Goal: Task Accomplishment & Management: Manage account settings

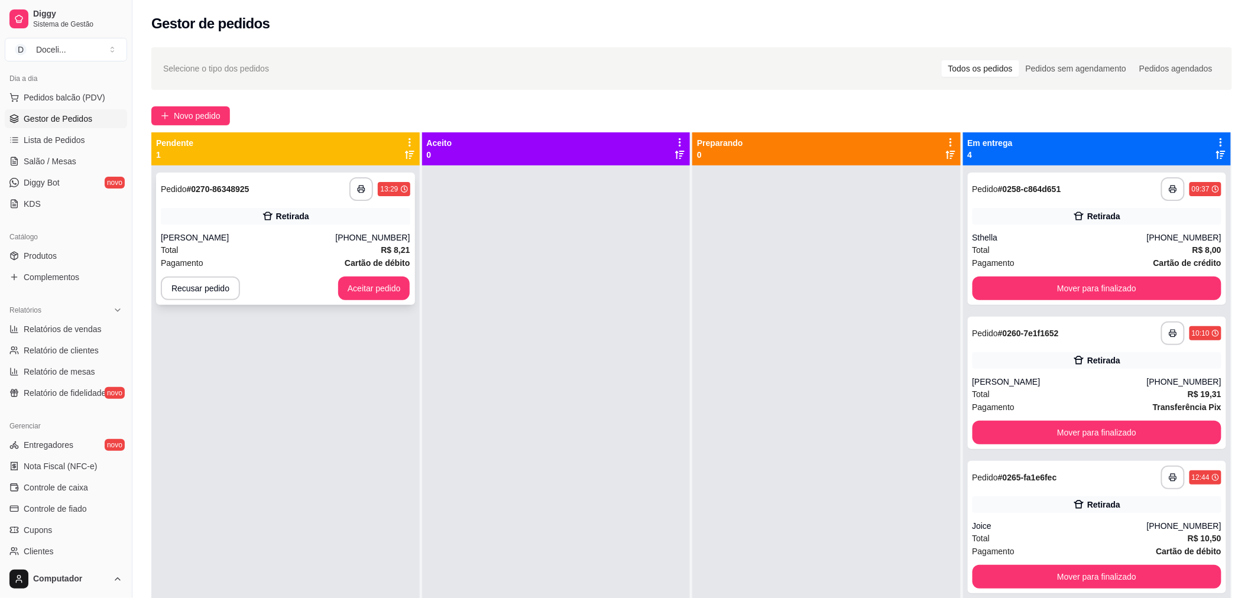
click at [279, 213] on div "Retirada" at bounding box center [292, 216] width 33 height 12
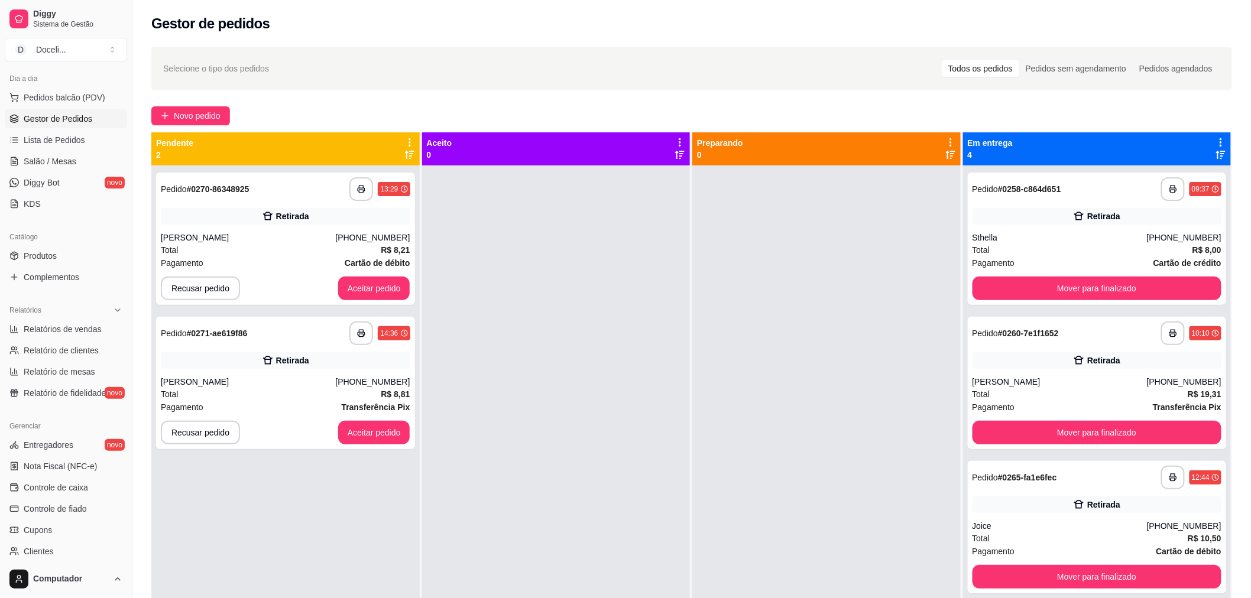
click at [587, 299] on div at bounding box center [556, 465] width 268 height 598
click at [280, 213] on div "Retirada" at bounding box center [292, 216] width 33 height 12
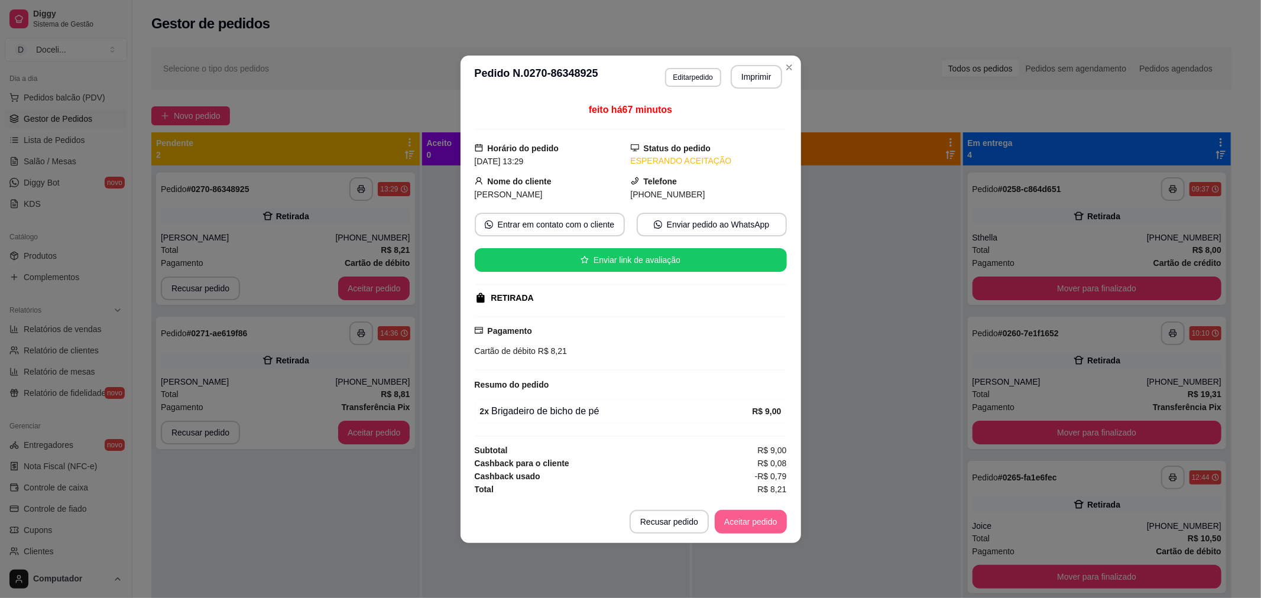
click at [742, 533] on button "Aceitar pedido" at bounding box center [751, 522] width 72 height 24
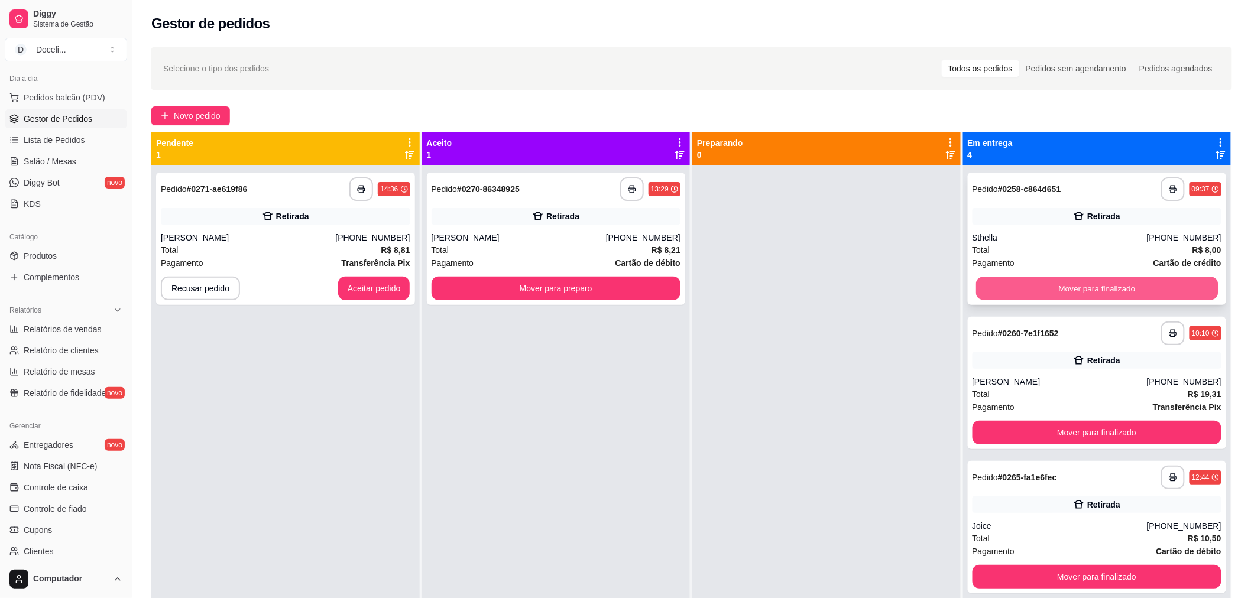
click at [1033, 281] on button "Mover para finalizado" at bounding box center [1097, 288] width 242 height 23
click at [1035, 284] on button "Mover para finalizado" at bounding box center [1097, 288] width 242 height 23
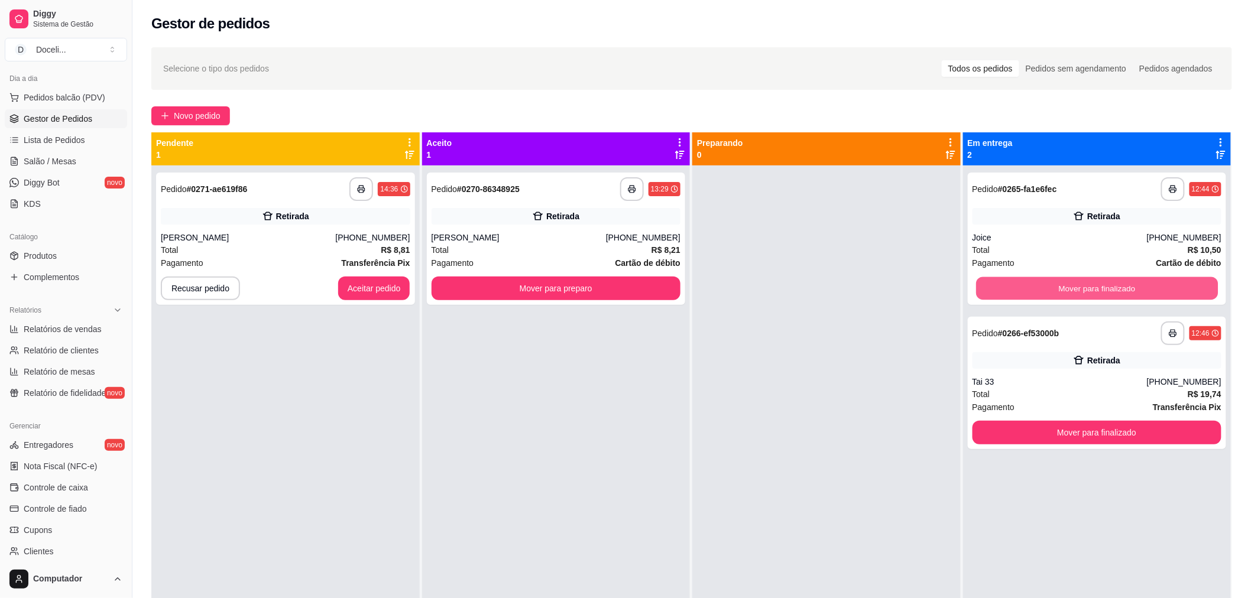
click at [1035, 284] on button "Mover para finalizado" at bounding box center [1097, 288] width 242 height 23
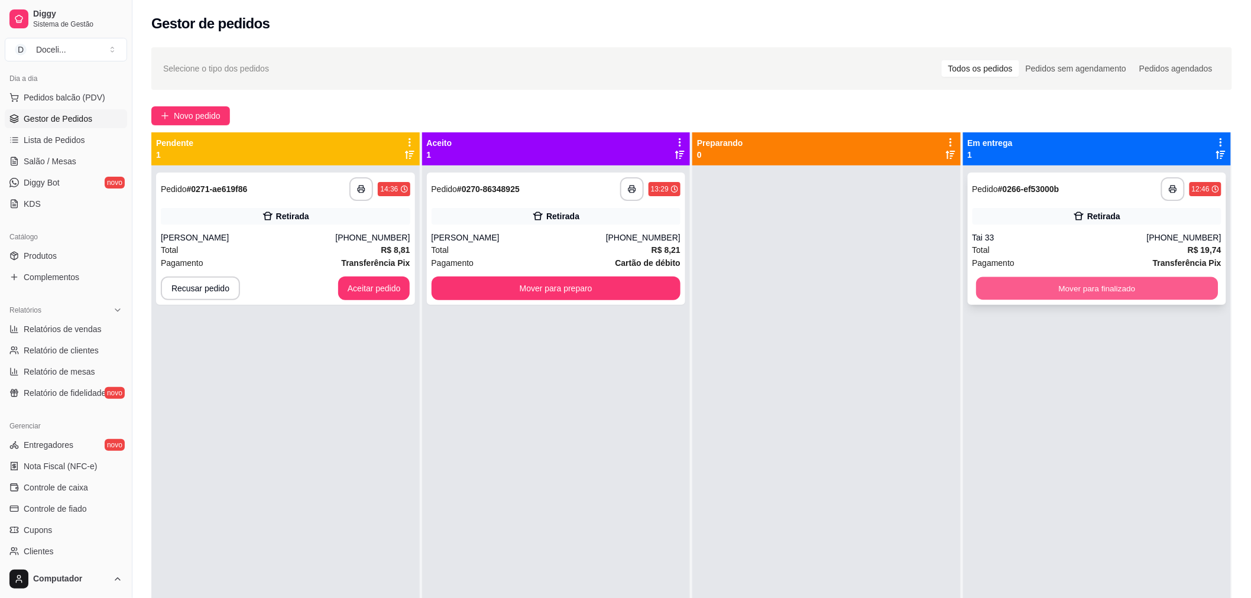
click at [1027, 286] on button "Mover para finalizado" at bounding box center [1097, 288] width 242 height 23
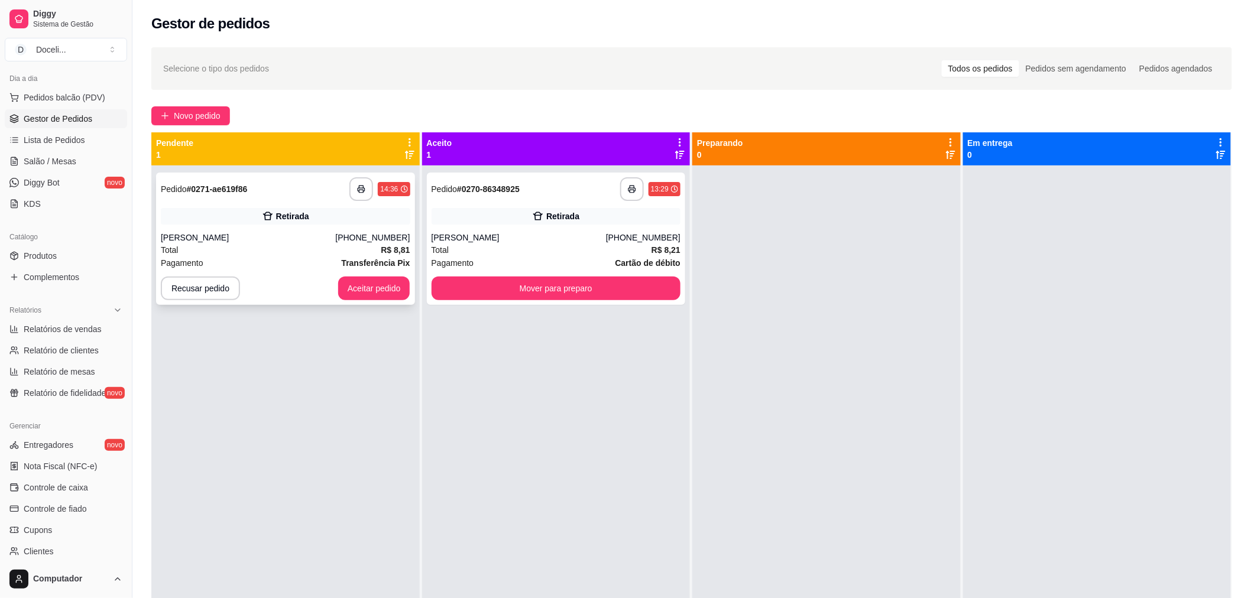
click at [244, 222] on div "Retirada" at bounding box center [285, 216] width 249 height 17
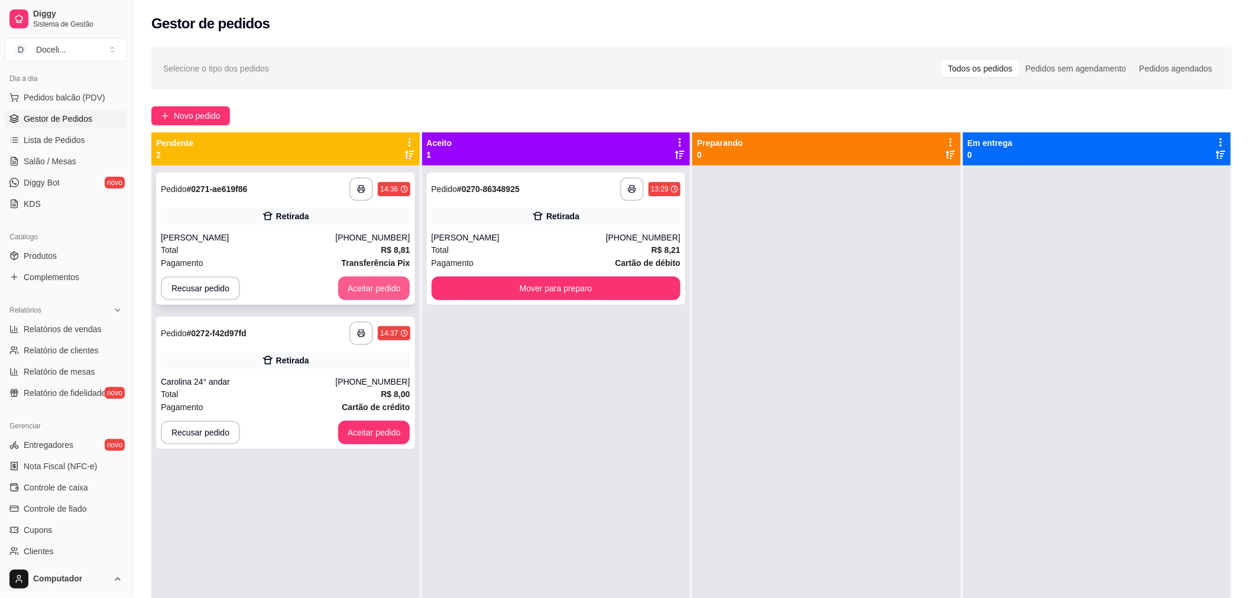
click at [381, 281] on button "Aceitar pedido" at bounding box center [374, 289] width 72 height 24
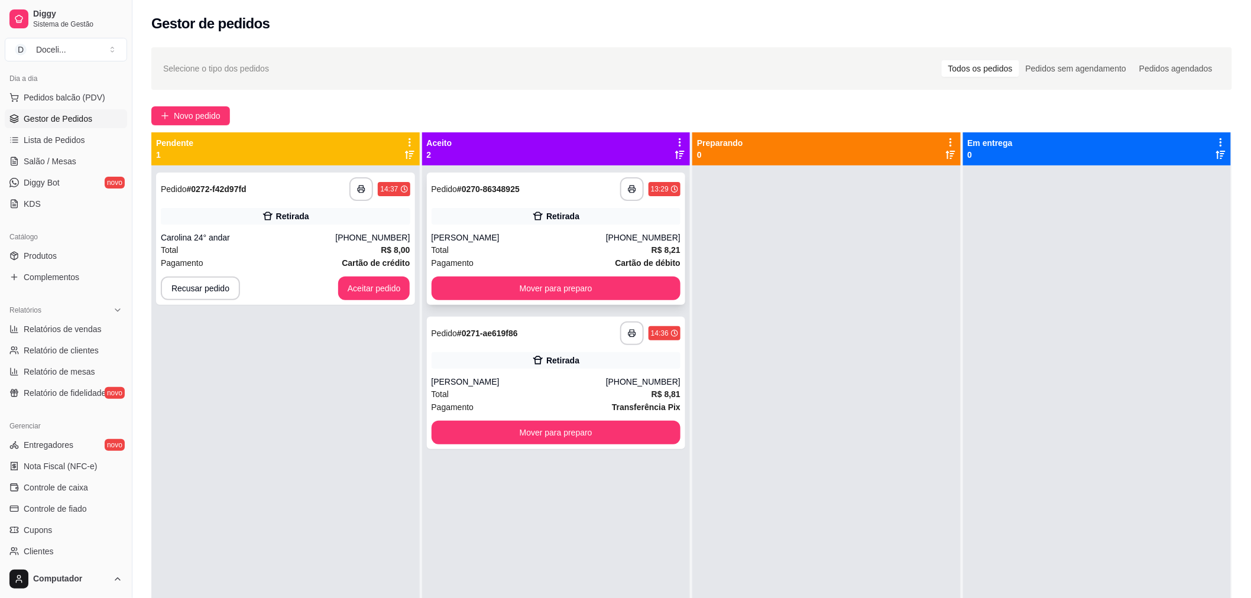
click at [586, 240] on div "[PERSON_NAME]" at bounding box center [519, 238] width 174 height 12
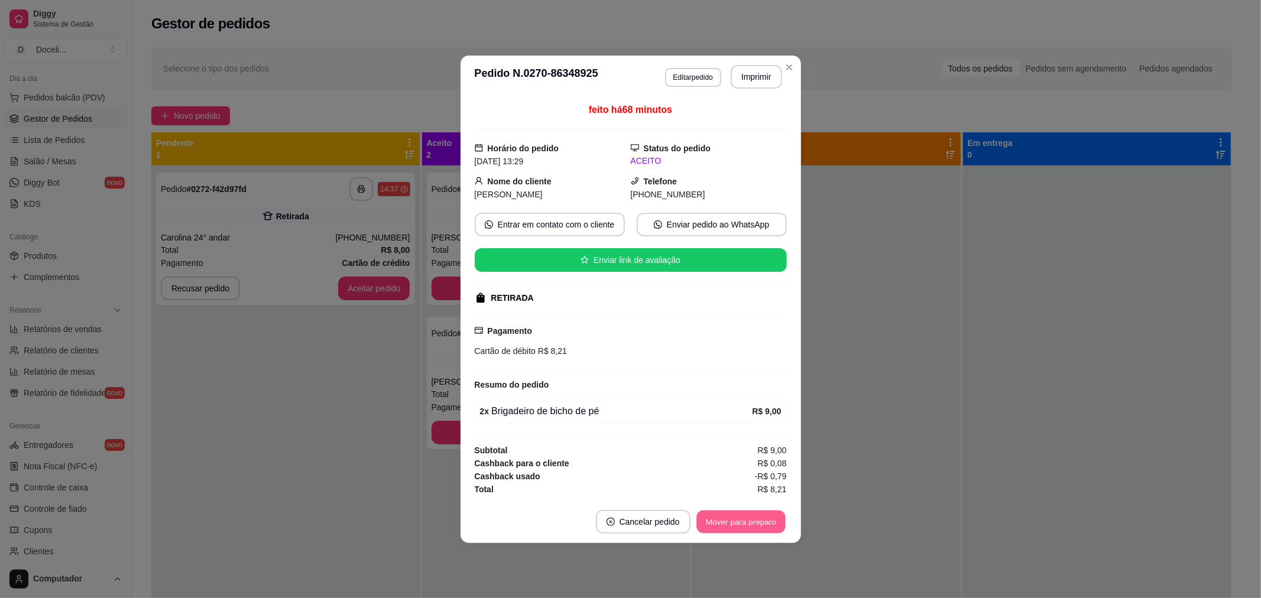
click at [748, 515] on button "Mover para preparo" at bounding box center [740, 521] width 89 height 23
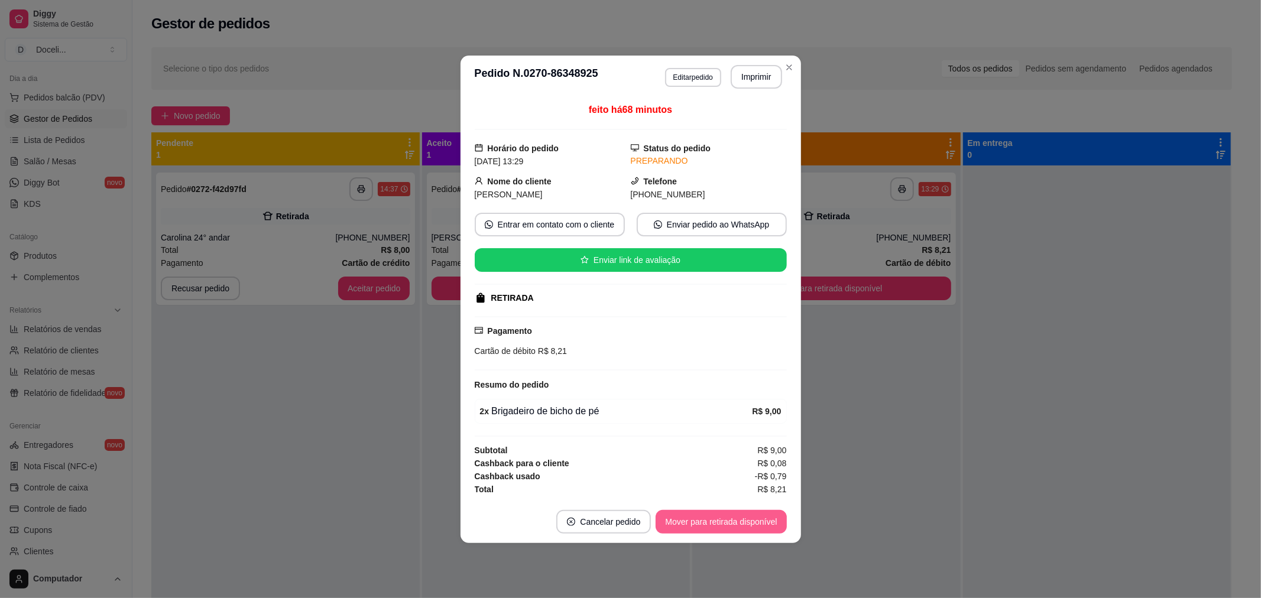
click at [752, 522] on button "Mover para retirada disponível" at bounding box center [721, 522] width 131 height 24
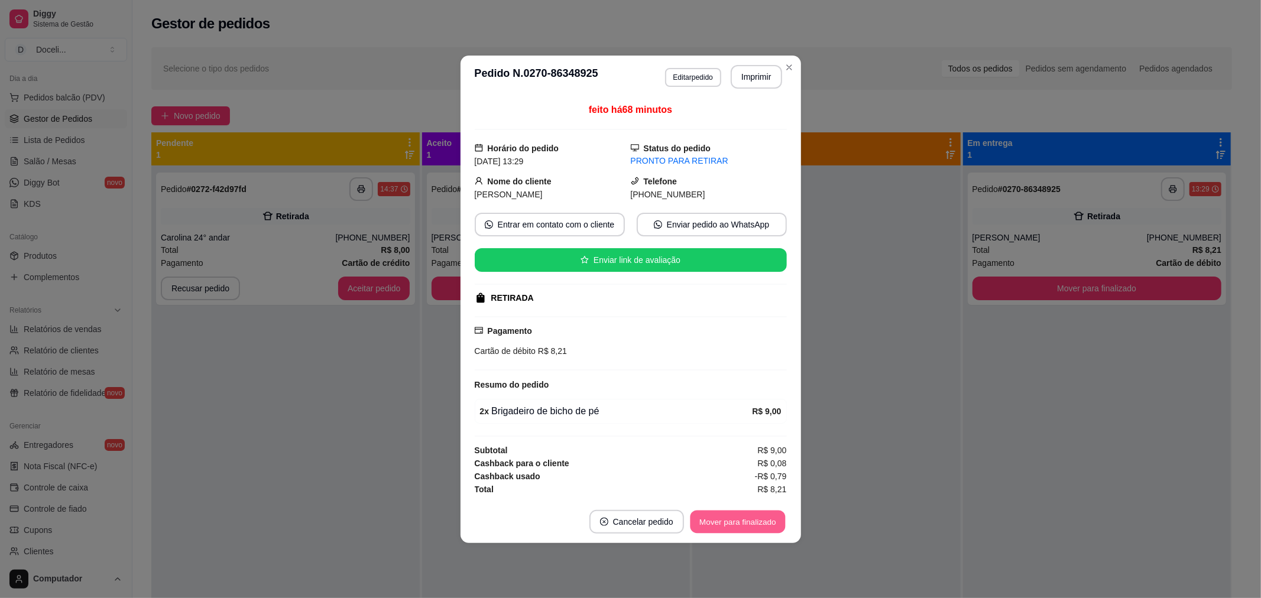
click at [752, 522] on button "Mover para finalizado" at bounding box center [737, 521] width 95 height 23
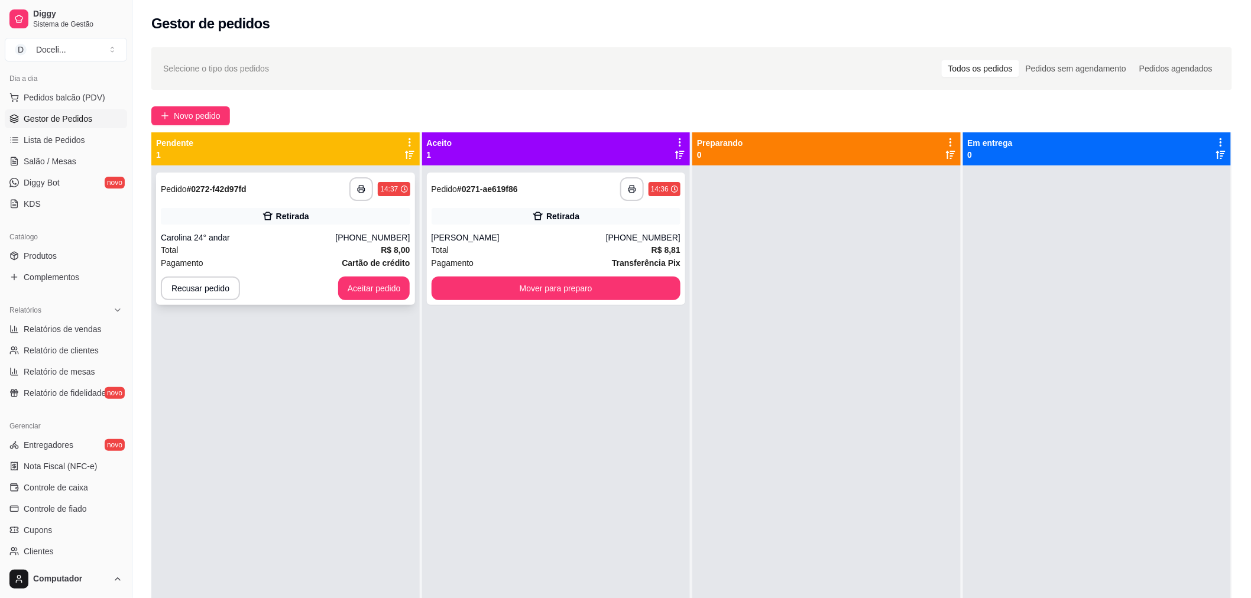
click at [219, 226] on div "**********" at bounding box center [285, 239] width 259 height 132
click at [275, 205] on div "**********" at bounding box center [285, 239] width 259 height 132
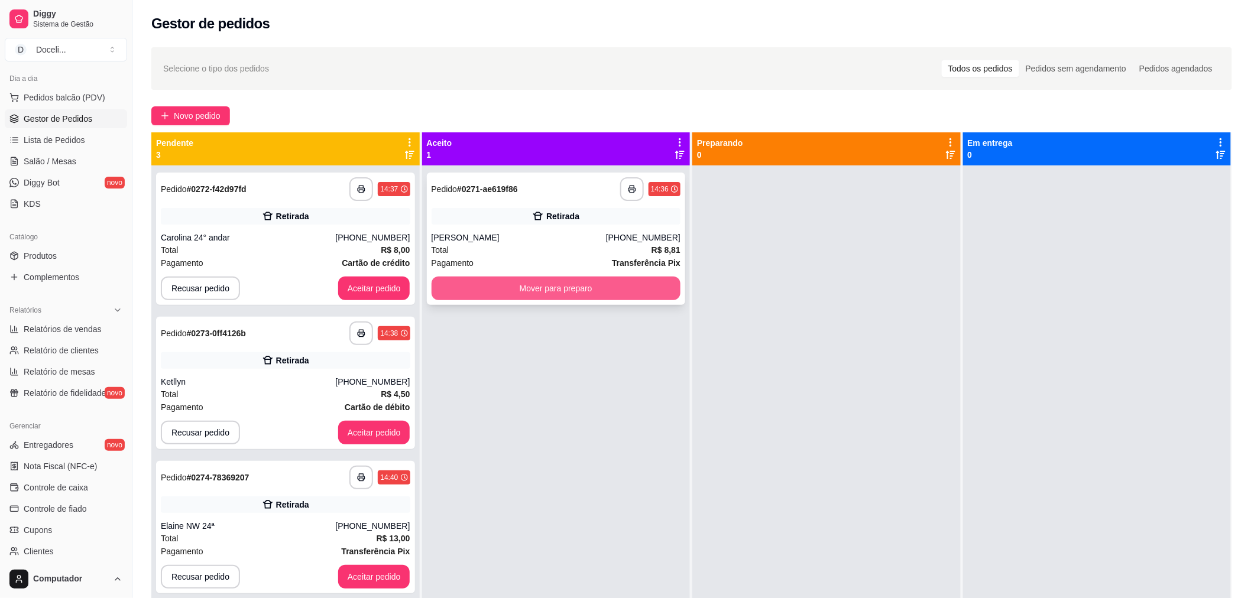
click at [576, 290] on button "Mover para preparo" at bounding box center [556, 289] width 249 height 24
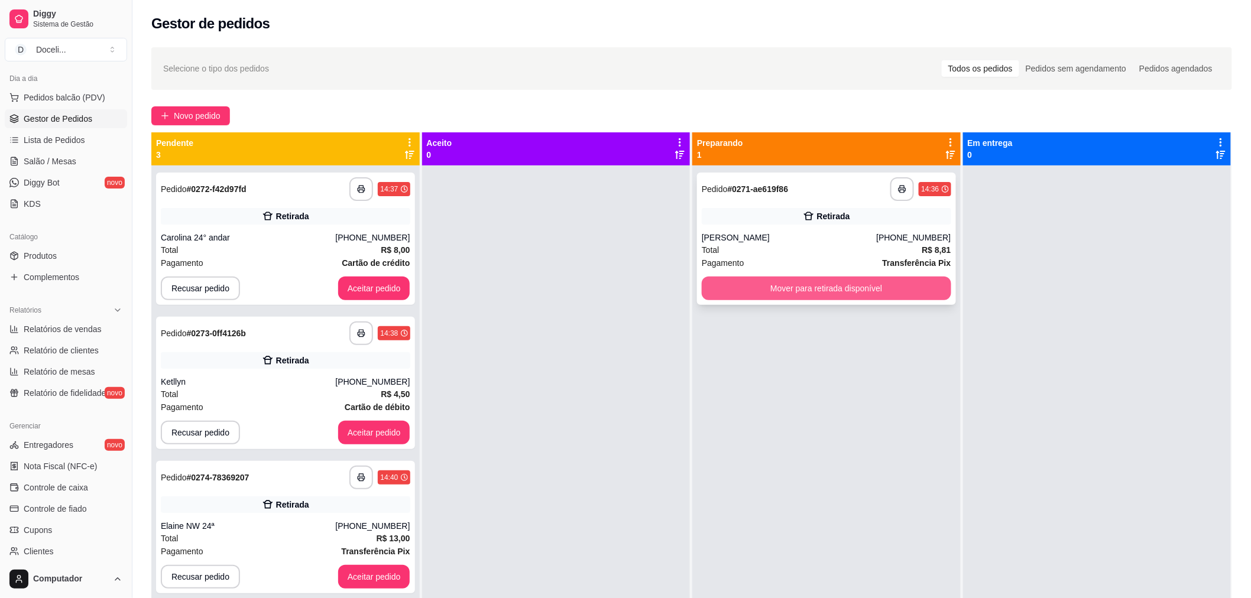
click at [829, 283] on button "Mover para retirada disponível" at bounding box center [826, 289] width 249 height 24
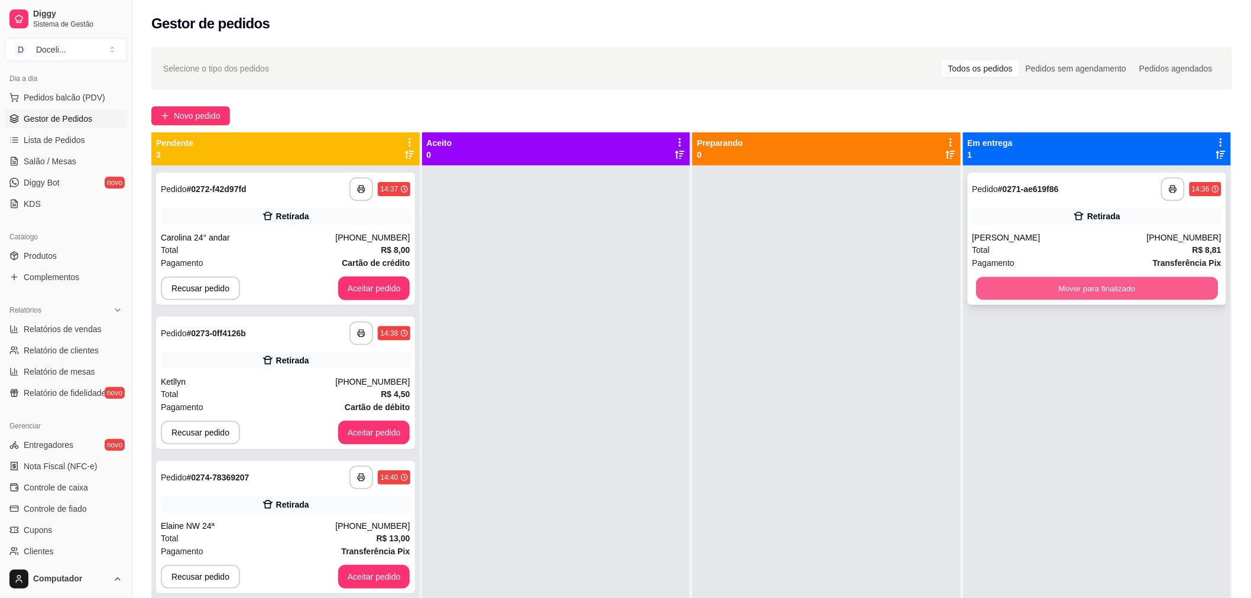
click at [1114, 287] on button "Mover para finalizado" at bounding box center [1097, 288] width 242 height 23
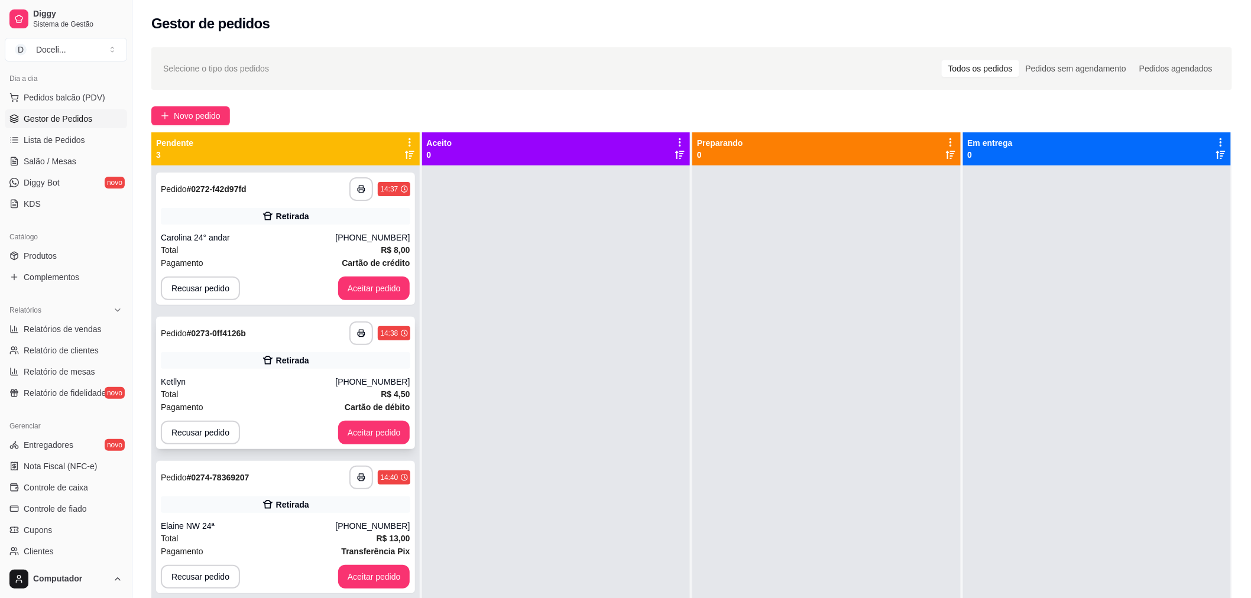
click at [241, 401] on div "Pagamento Cartão de débito" at bounding box center [285, 407] width 249 height 13
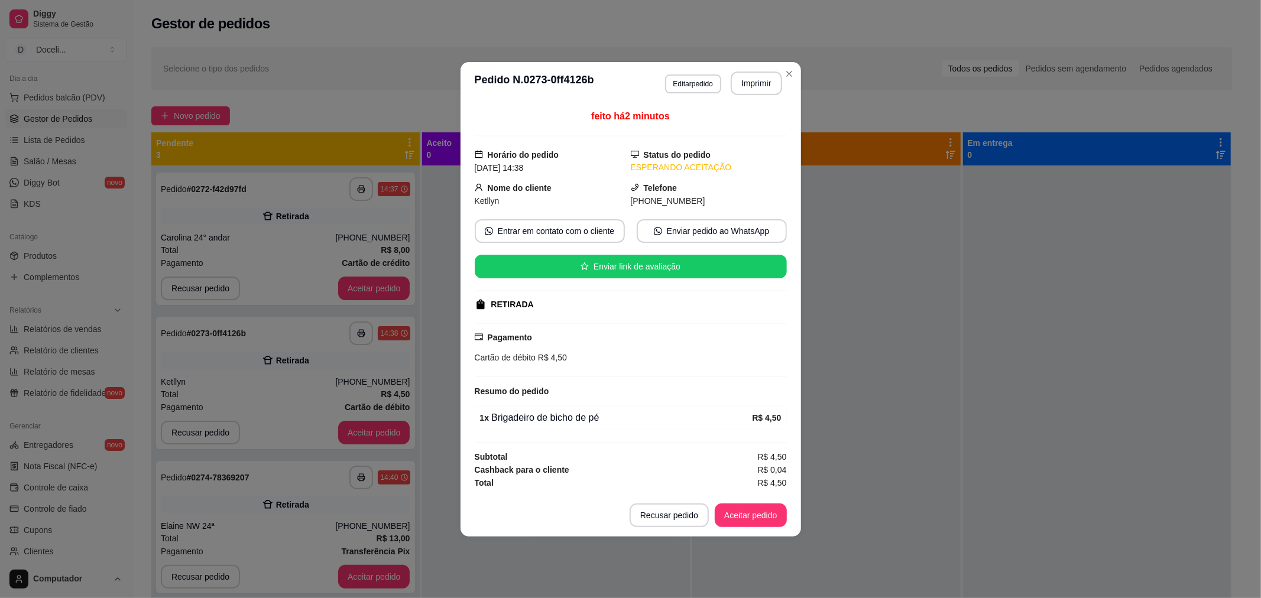
click at [746, 508] on button "Aceitar pedido" at bounding box center [751, 516] width 72 height 24
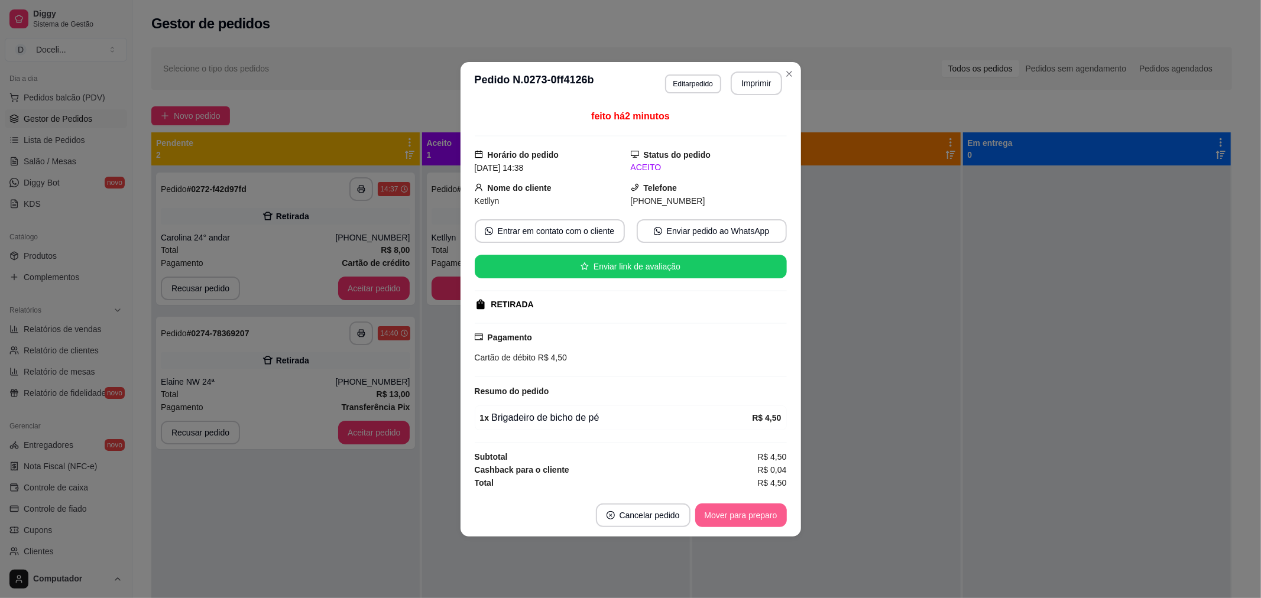
click at [750, 512] on button "Mover para preparo" at bounding box center [741, 516] width 92 height 24
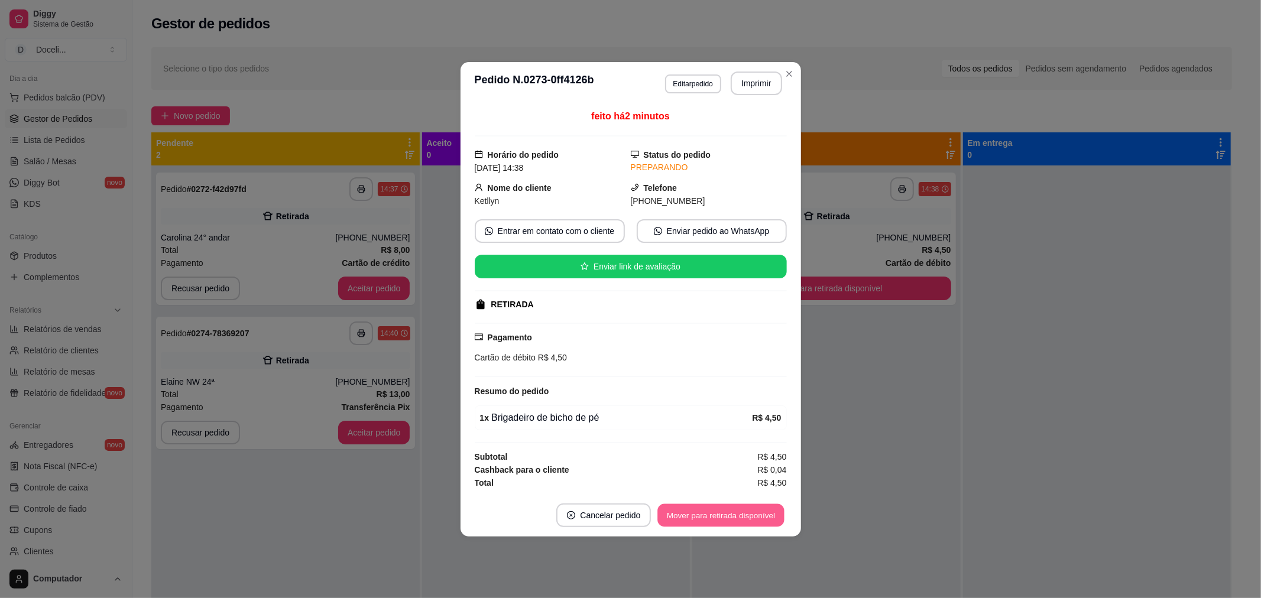
click at [750, 512] on button "Mover para retirada disponível" at bounding box center [721, 515] width 127 height 23
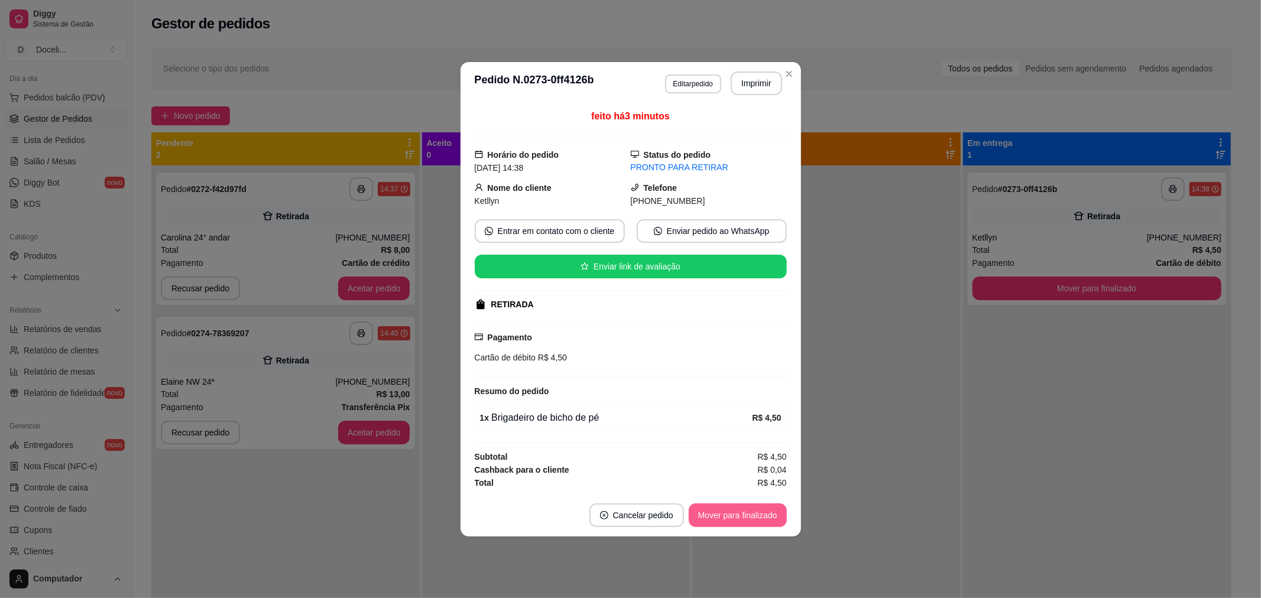
click at [750, 512] on button "Mover para finalizado" at bounding box center [738, 516] width 98 height 24
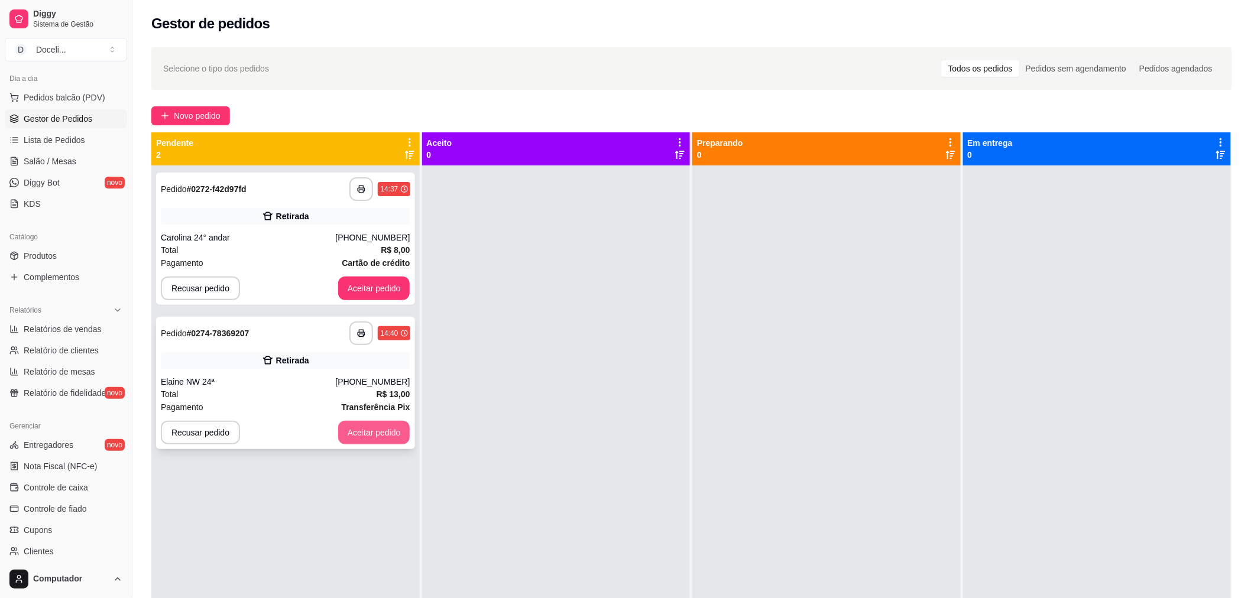
click at [363, 436] on button "Aceitar pedido" at bounding box center [374, 433] width 72 height 24
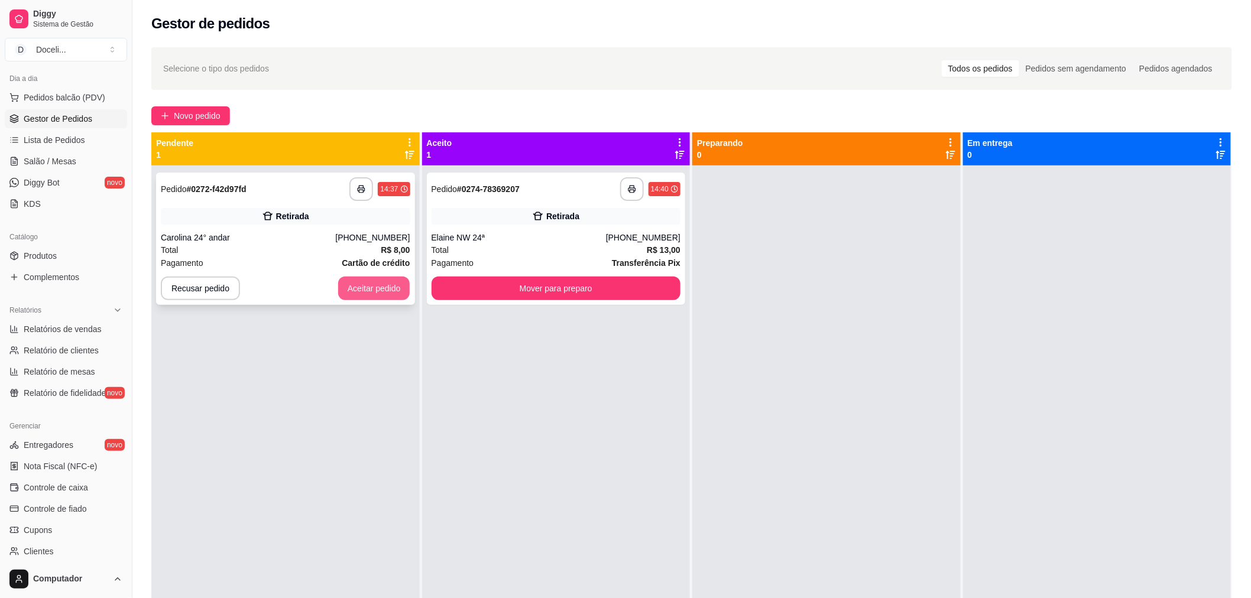
click at [381, 290] on button "Aceitar pedido" at bounding box center [374, 289] width 72 height 24
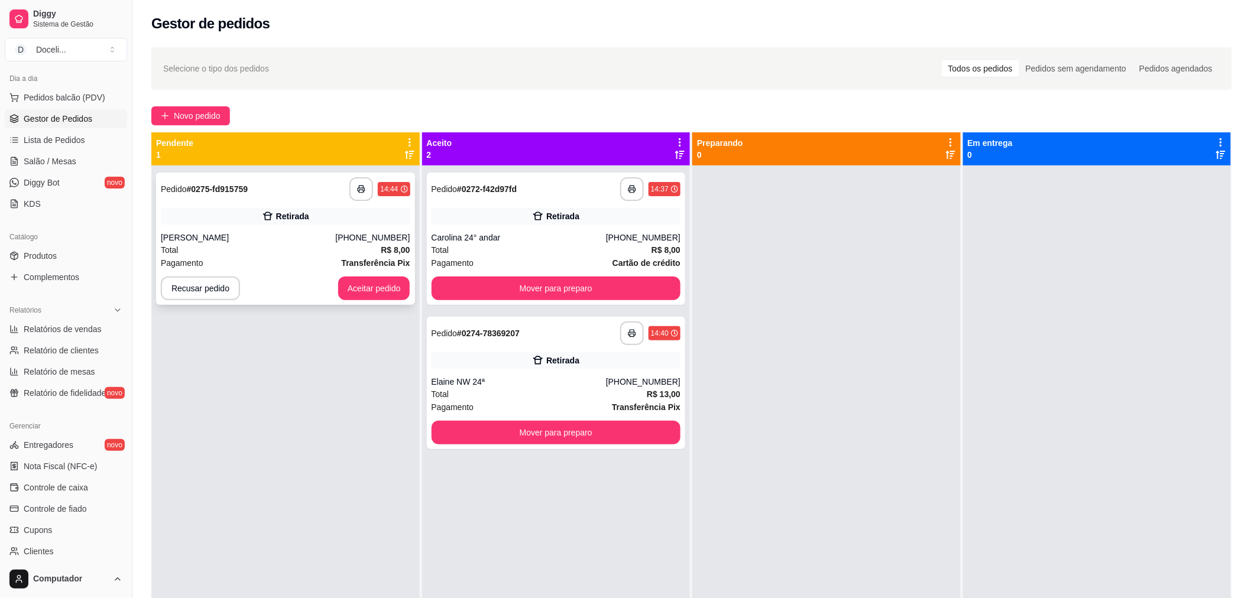
click at [252, 233] on div "[PERSON_NAME]" at bounding box center [248, 238] width 174 height 12
click at [369, 290] on button "Aceitar pedido" at bounding box center [374, 289] width 72 height 24
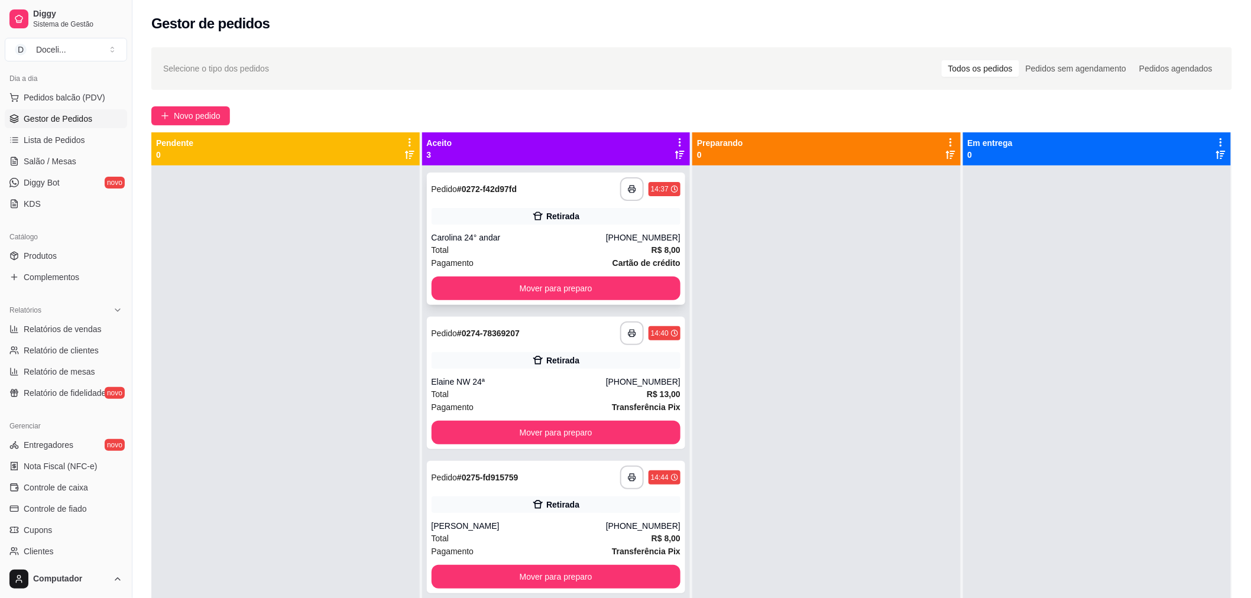
click at [507, 238] on div "Carolina 24° andar" at bounding box center [519, 238] width 174 height 12
click at [541, 571] on button "Mover para preparo" at bounding box center [556, 577] width 249 height 24
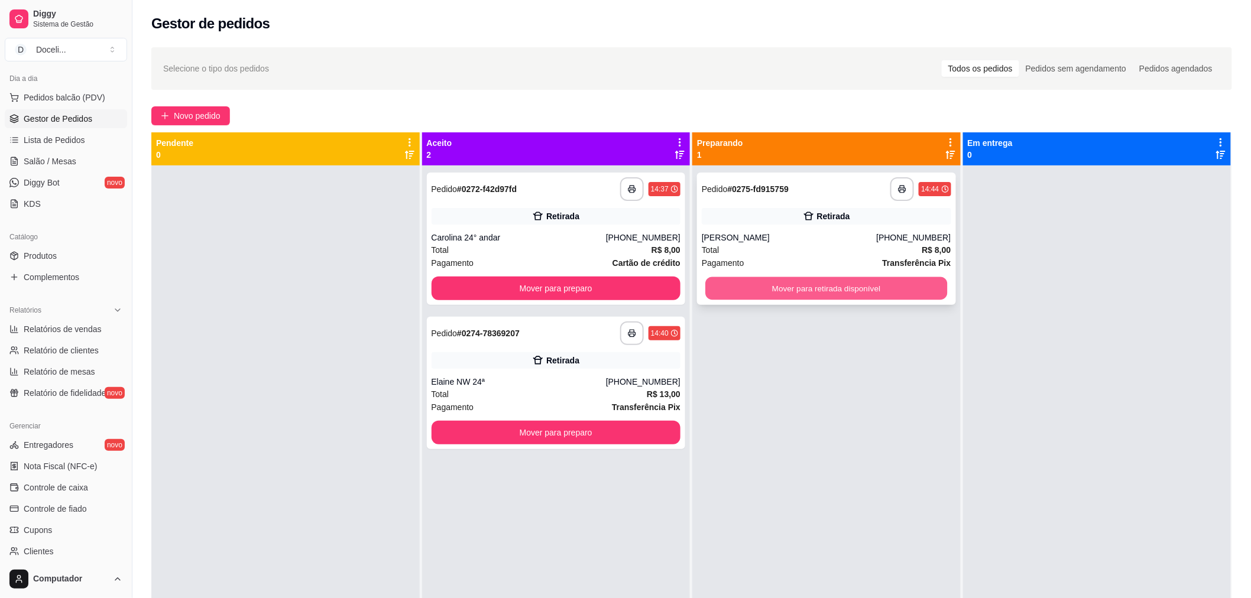
click at [825, 287] on button "Mover para retirada disponível" at bounding box center [826, 288] width 242 height 23
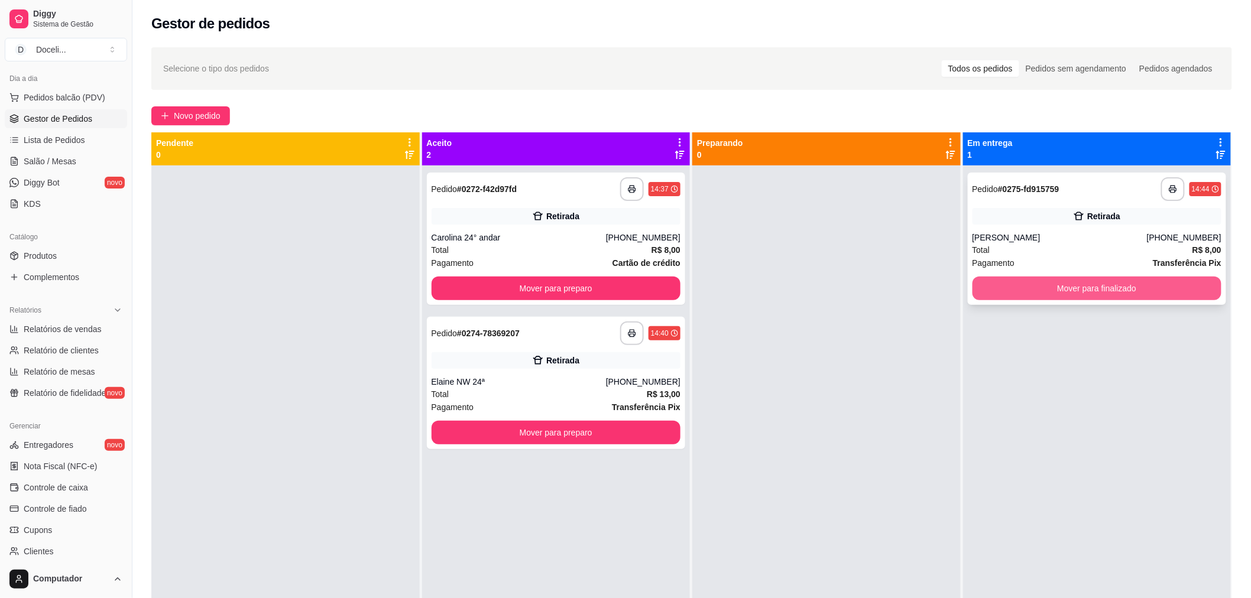
click at [1068, 288] on button "Mover para finalizado" at bounding box center [1096, 289] width 249 height 24
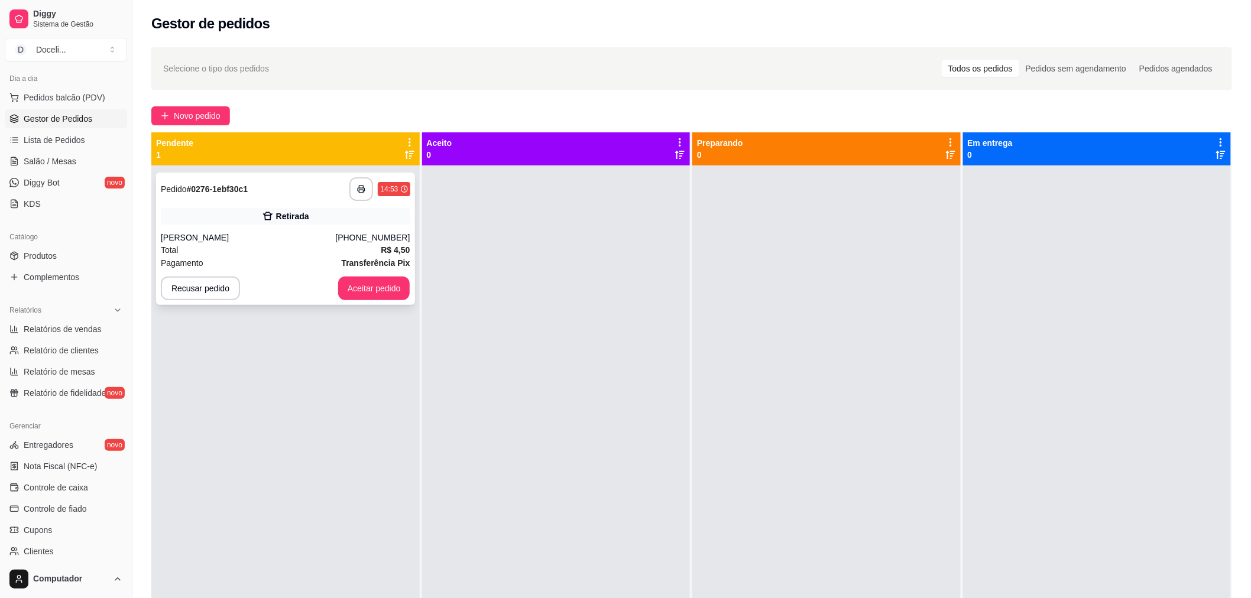
click at [304, 251] on div "Total R$ 4,50" at bounding box center [285, 250] width 249 height 13
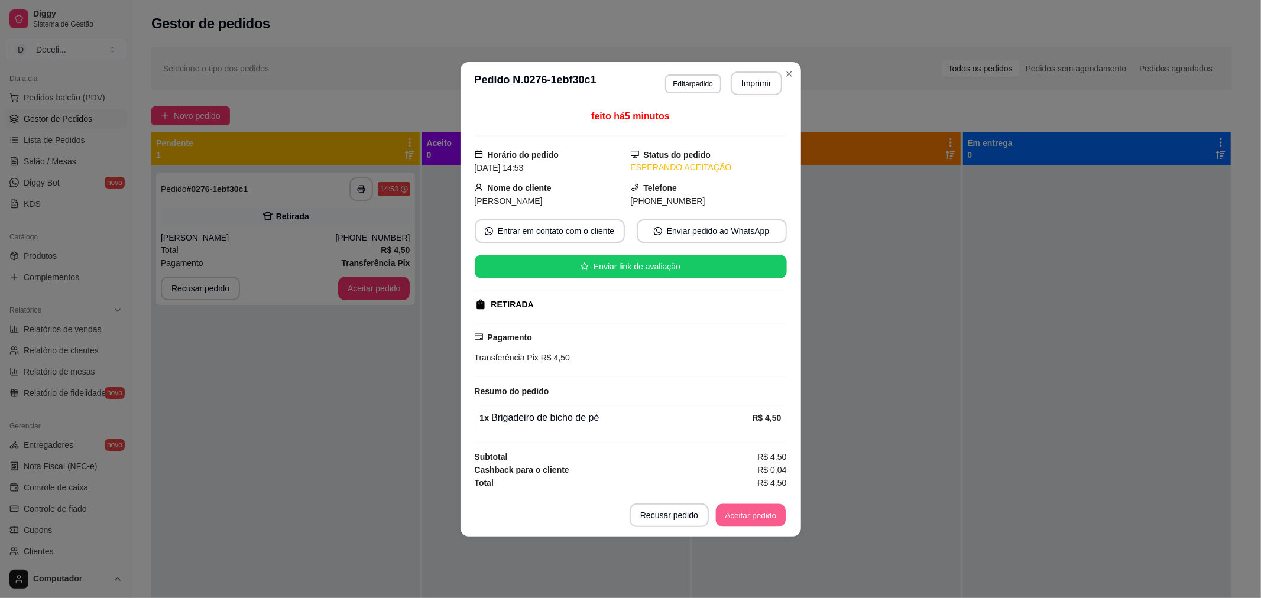
click at [751, 509] on button "Aceitar pedido" at bounding box center [751, 515] width 70 height 23
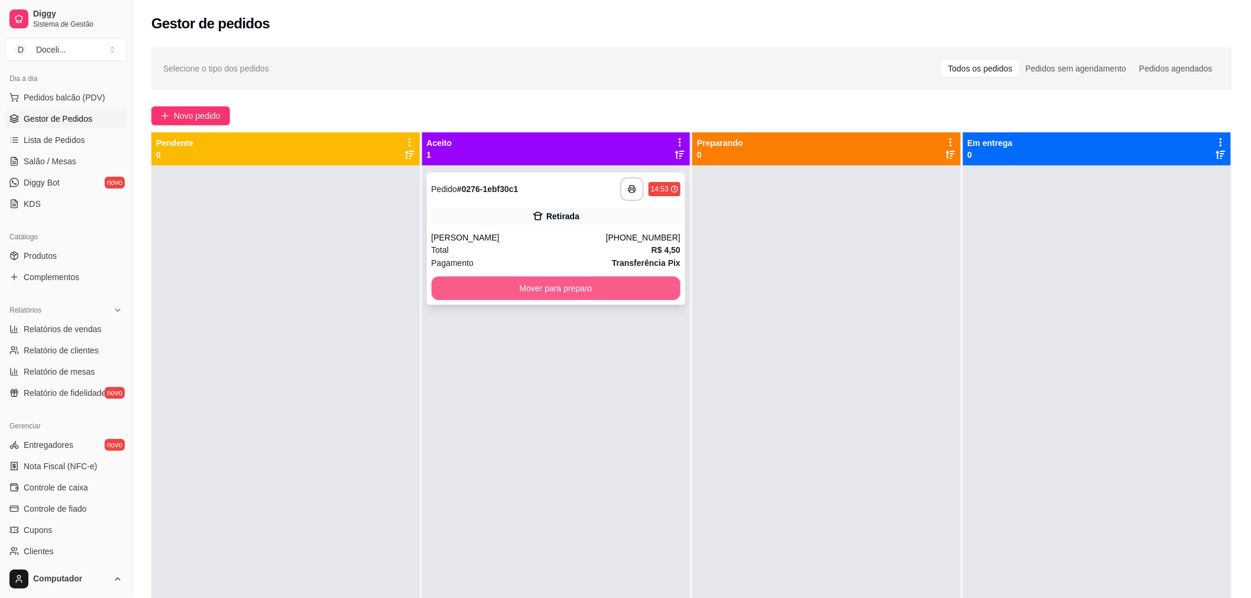
click at [601, 287] on button "Mover para preparo" at bounding box center [556, 289] width 249 height 24
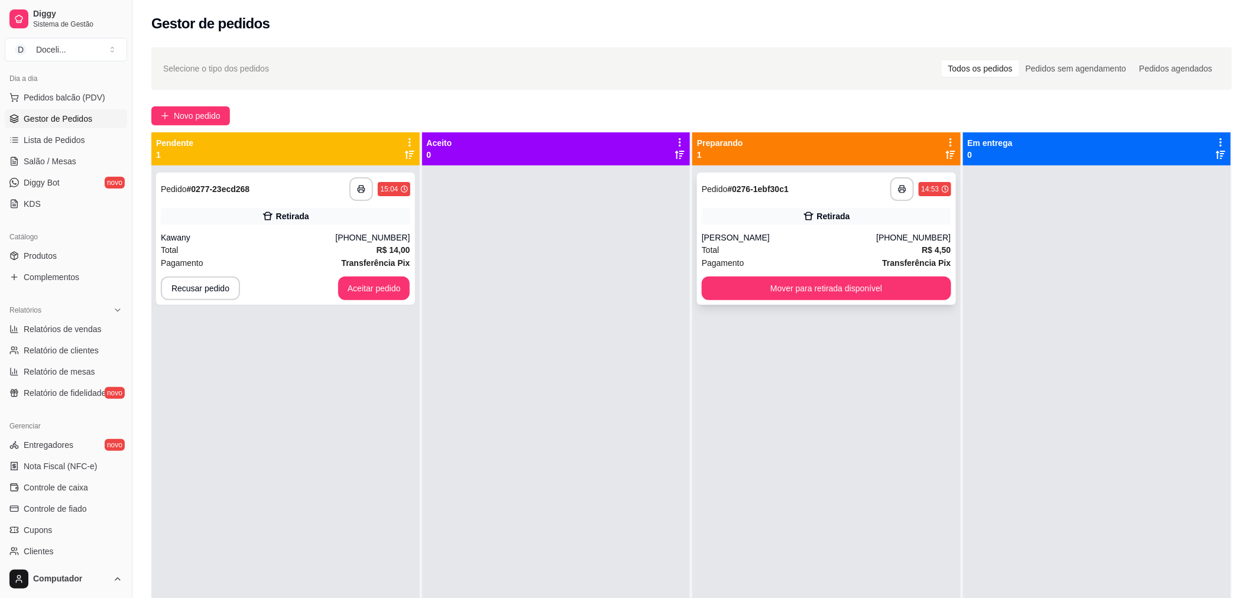
click at [792, 240] on div "[PERSON_NAME]" at bounding box center [789, 238] width 174 height 12
click at [793, 296] on button "Mover para retirada disponível" at bounding box center [826, 289] width 249 height 24
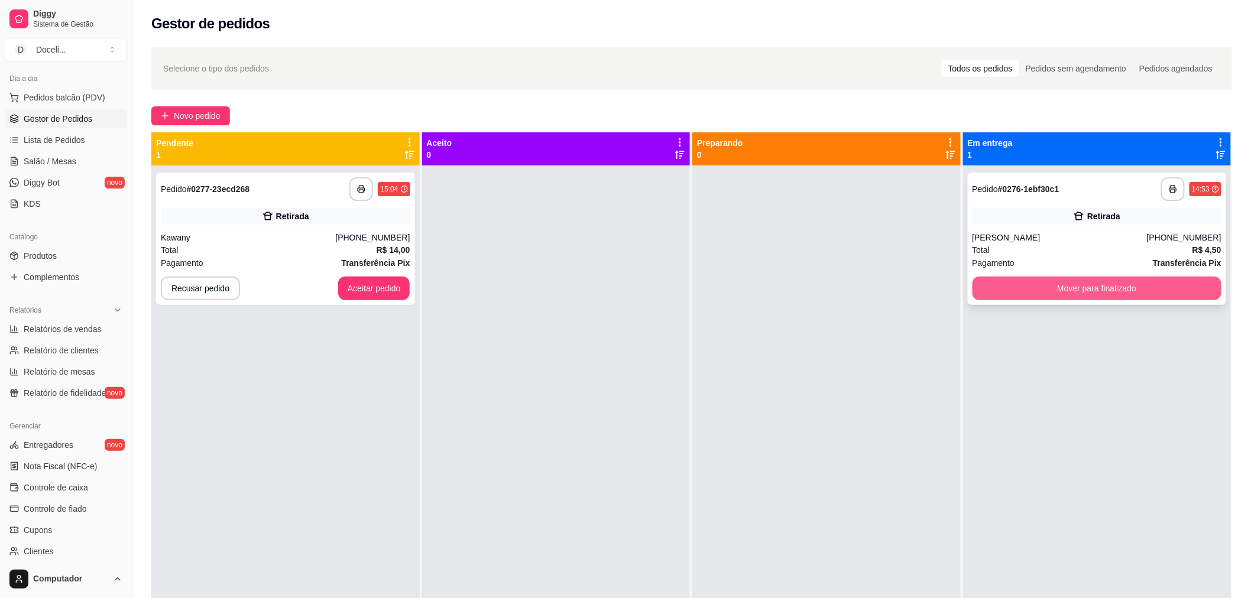
click at [1071, 283] on button "Mover para finalizado" at bounding box center [1096, 289] width 249 height 24
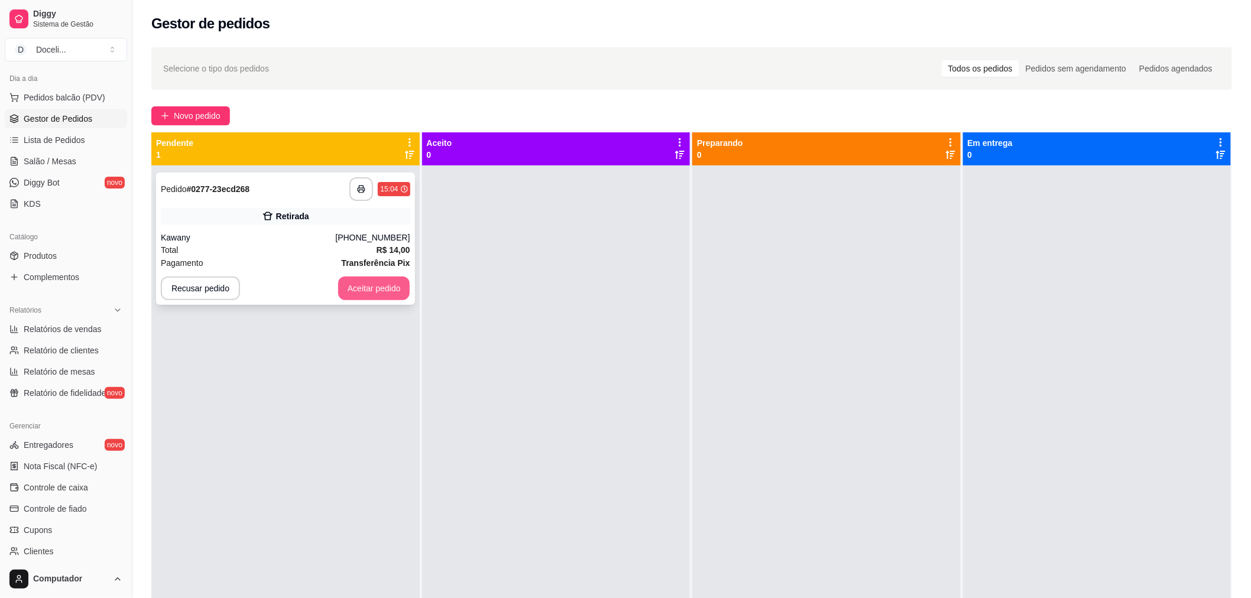
click at [352, 291] on button "Aceitar pedido" at bounding box center [374, 289] width 72 height 24
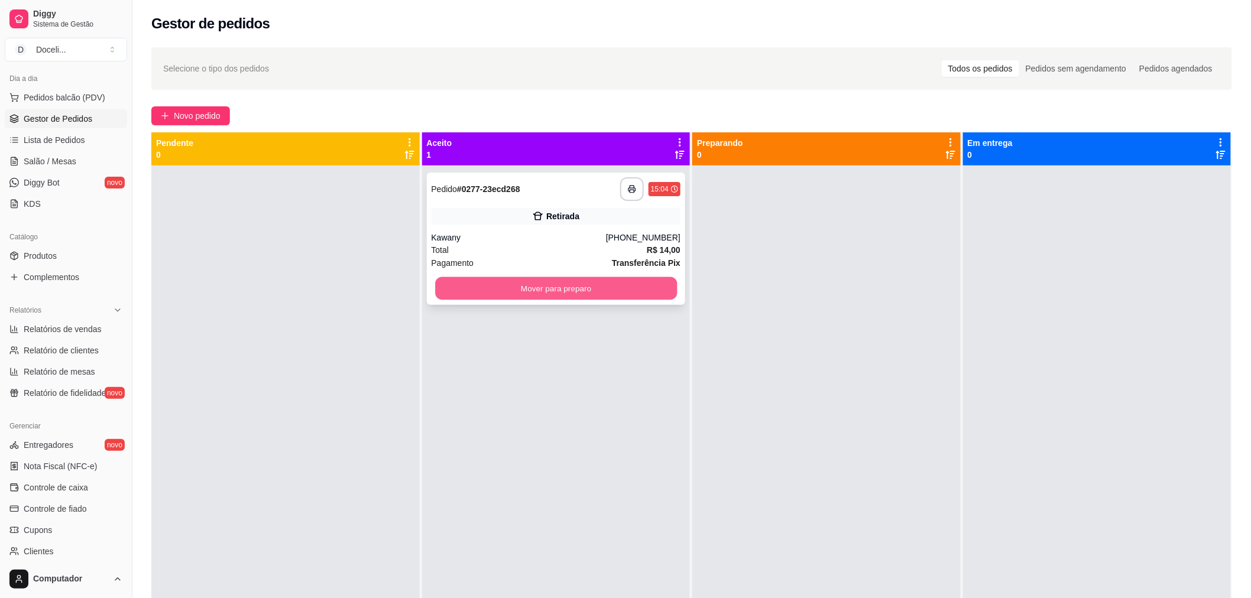
click at [643, 284] on button "Mover para preparo" at bounding box center [556, 288] width 242 height 23
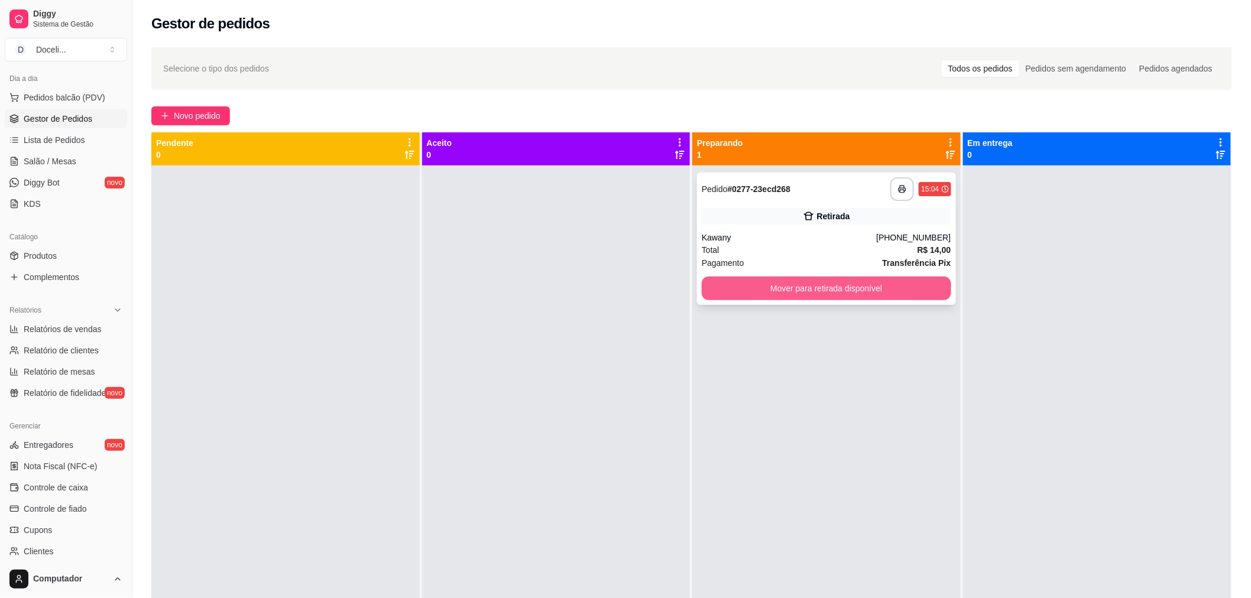
click at [807, 297] on button "Mover para retirada disponível" at bounding box center [826, 289] width 249 height 24
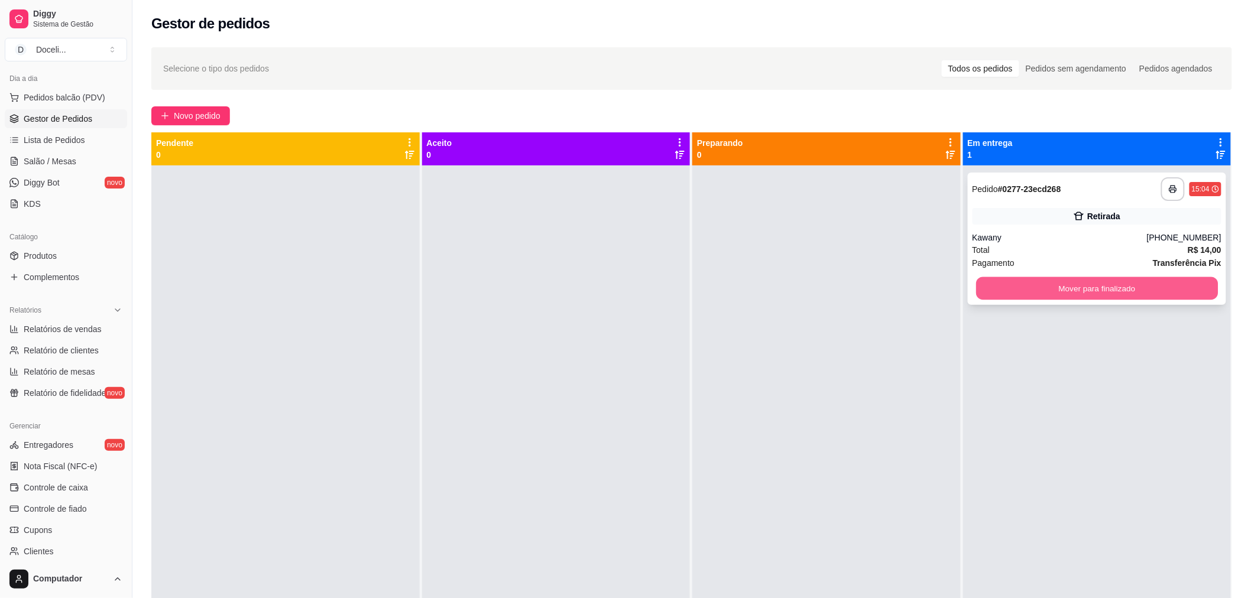
click at [1098, 284] on button "Mover para finalizado" at bounding box center [1097, 288] width 242 height 23
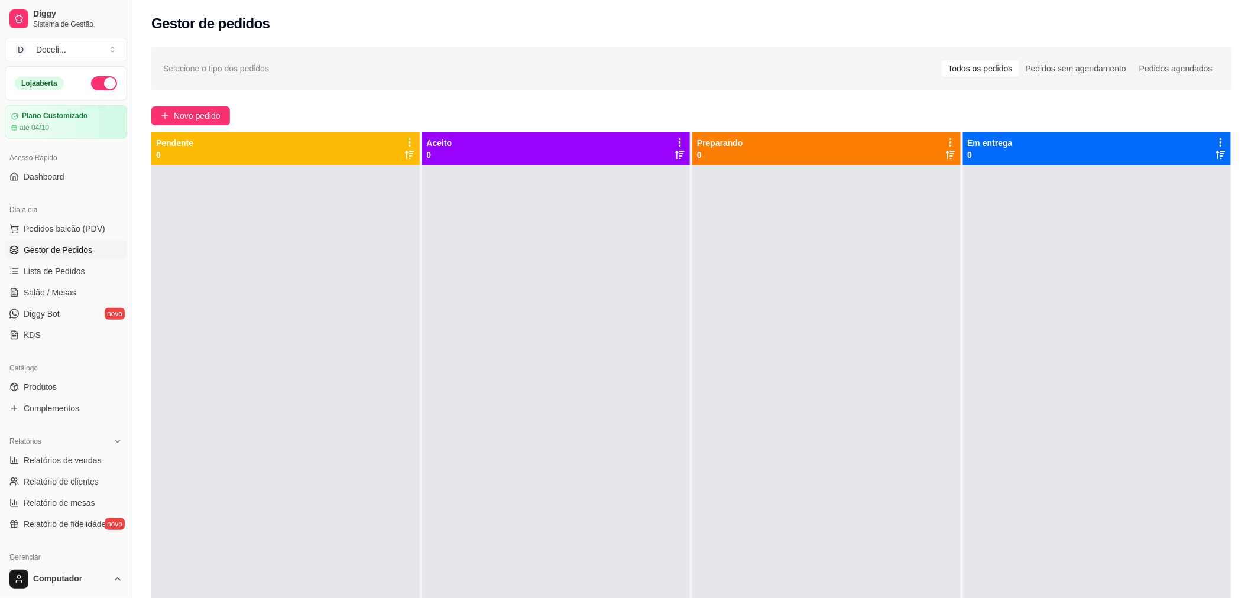
click at [101, 84] on button "button" at bounding box center [104, 83] width 26 height 14
